Goal: Information Seeking & Learning: Learn about a topic

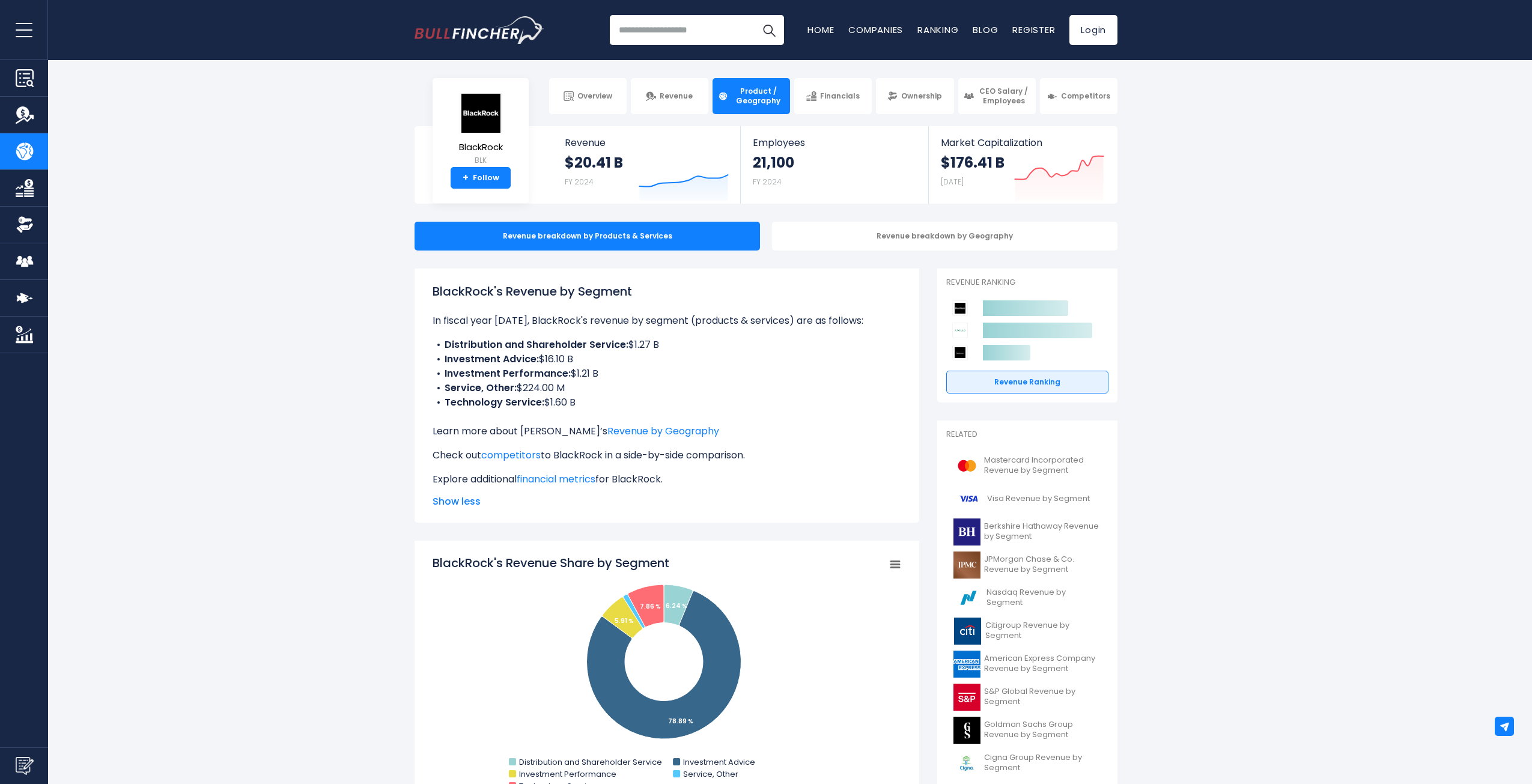
drag, startPoint x: 585, startPoint y: 407, endPoint x: 437, endPoint y: 402, distance: 148.1
click at [437, 402] on li "Technology Service: $1.60 B" at bounding box center [667, 403] width 469 height 14
click at [424, 345] on div "BlackRock's Revenue by Segment In fiscal year [DATE], BlackRock's revenue by se…" at bounding box center [666, 396] width 505 height 254
drag, startPoint x: 424, startPoint y: 345, endPoint x: 551, endPoint y: 349, distance: 127.1
click at [551, 349] on div "BlackRock's Revenue by Segment In fiscal year [DATE], BlackRock's revenue by se…" at bounding box center [666, 396] width 505 height 254
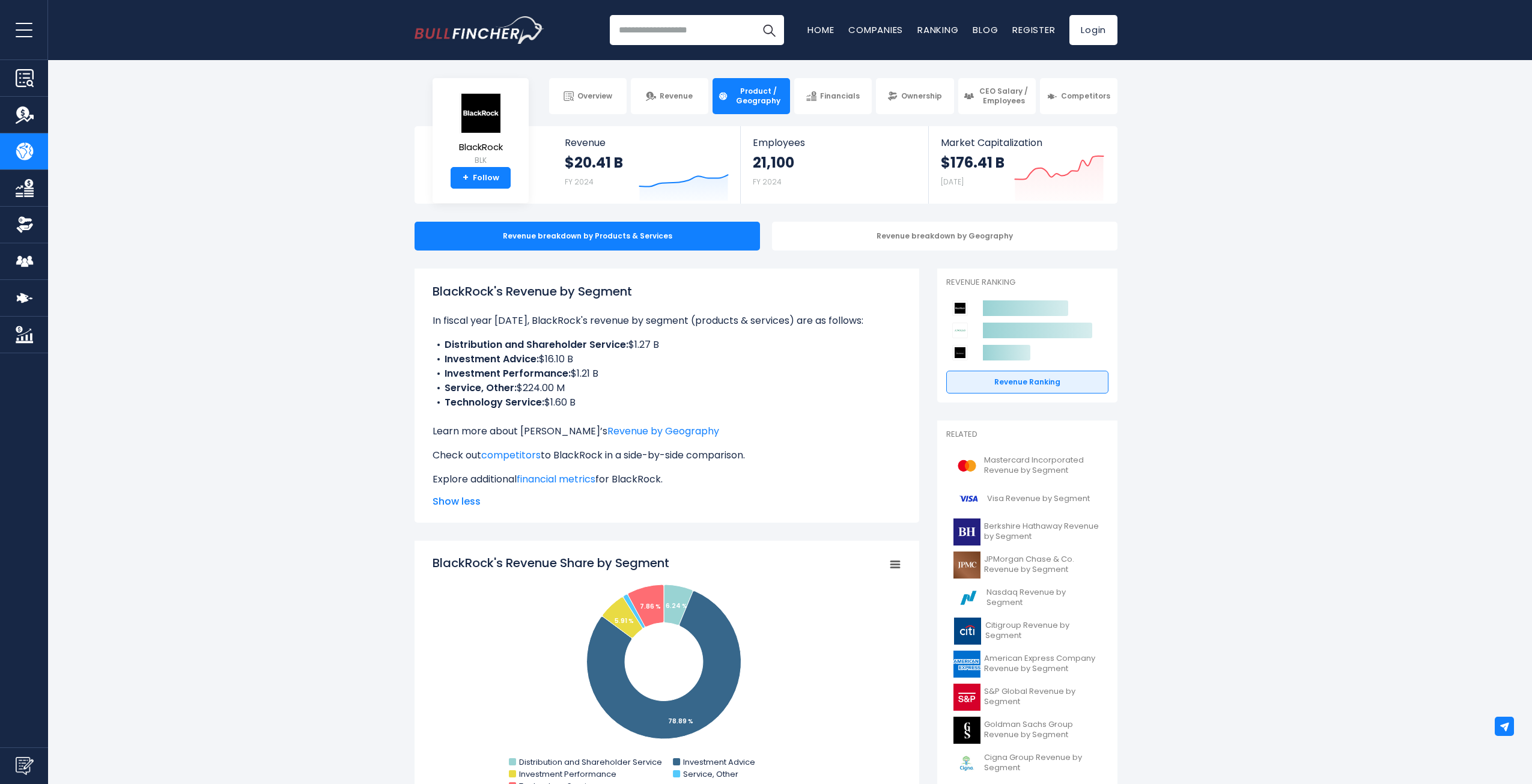
click at [575, 361] on li "Investment Advice: $16.10 B" at bounding box center [667, 360] width 469 height 14
